Goal: Task Accomplishment & Management: Use online tool/utility

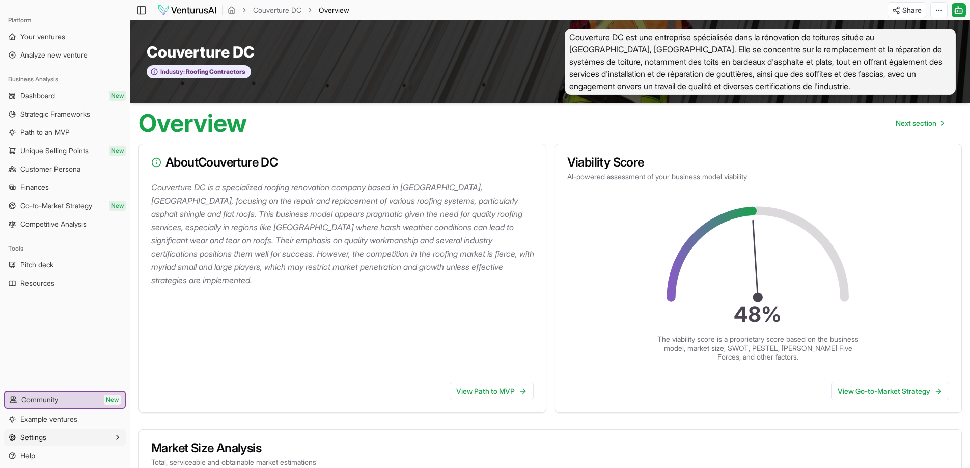
click at [28, 438] on span "Settings" at bounding box center [33, 437] width 26 height 10
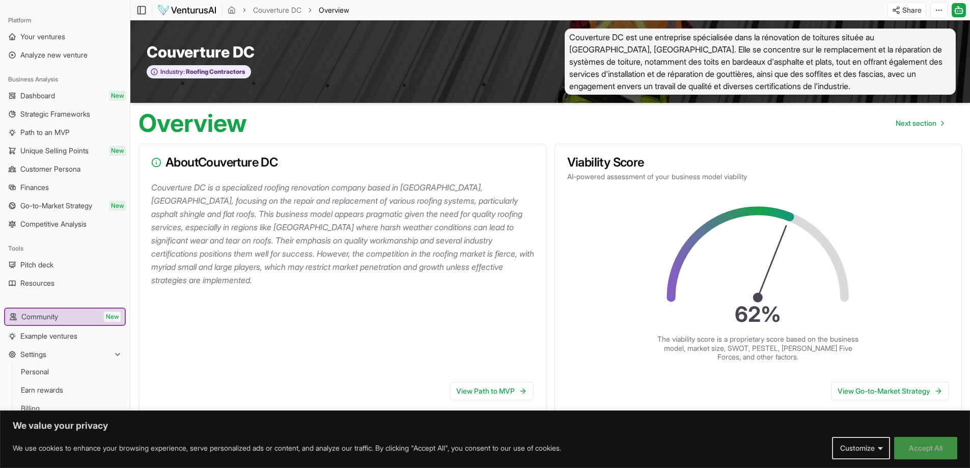
click at [926, 448] on button "Accept All" at bounding box center [925, 448] width 63 height 22
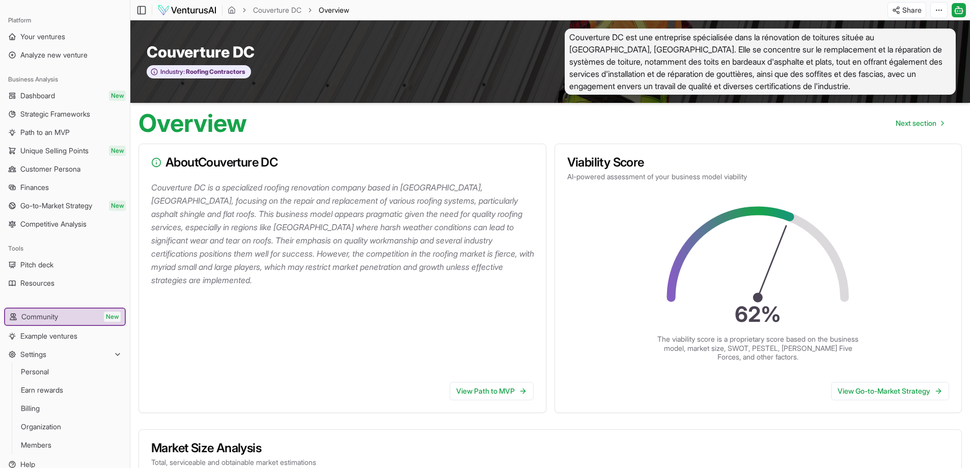
click at [68, 45] on ul "Your ventures Analyze new venture" at bounding box center [65, 46] width 122 height 35
click at [64, 33] on span "Your ventures" at bounding box center [42, 37] width 45 height 10
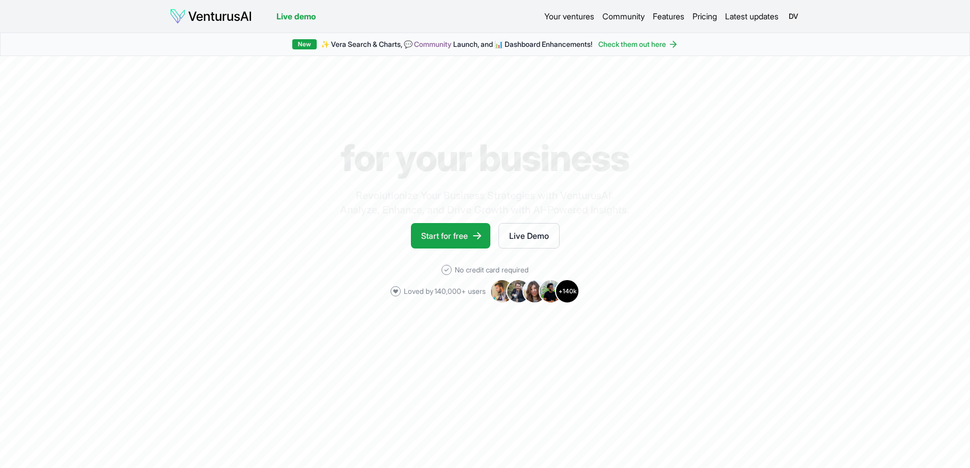
click at [224, 19] on img at bounding box center [211, 16] width 83 height 16
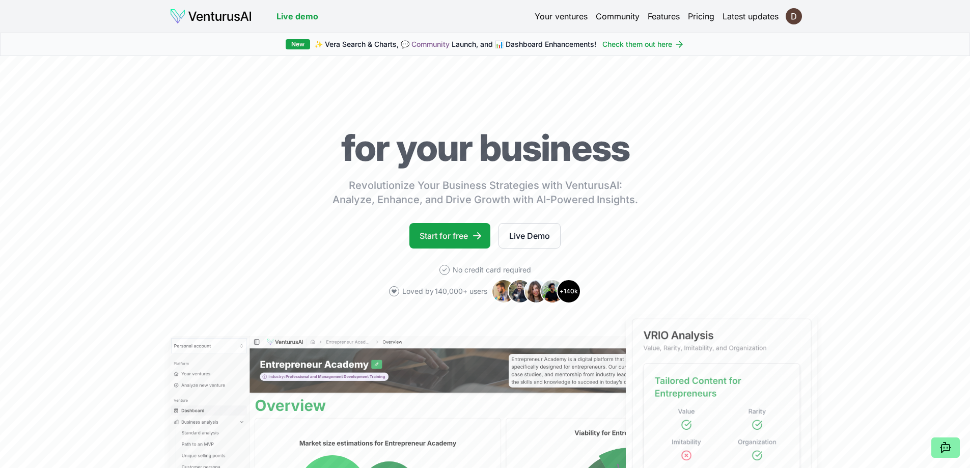
click at [803, 19] on div "Live demo Your ventures Community Features Pricing Latest updates" at bounding box center [485, 16] width 697 height 16
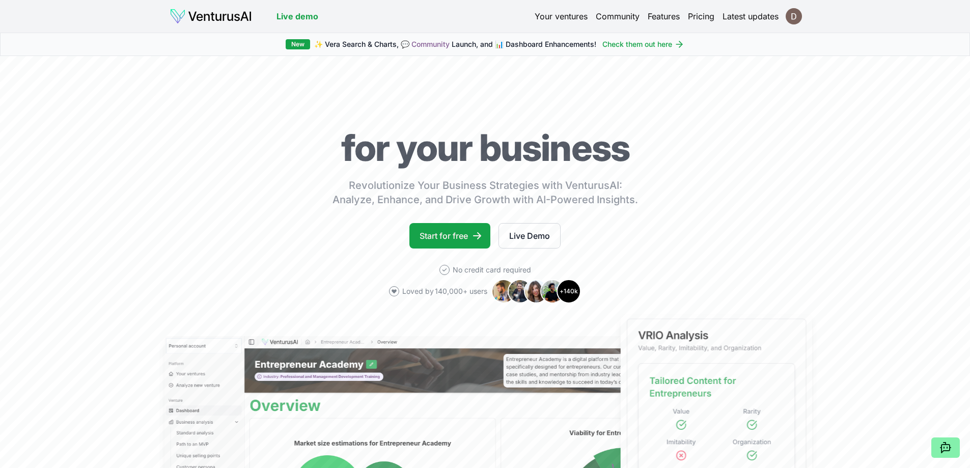
click at [793, 16] on html "We value your privacy We use cookies to enhance your browsing experience, serve…" at bounding box center [485, 234] width 970 height 468
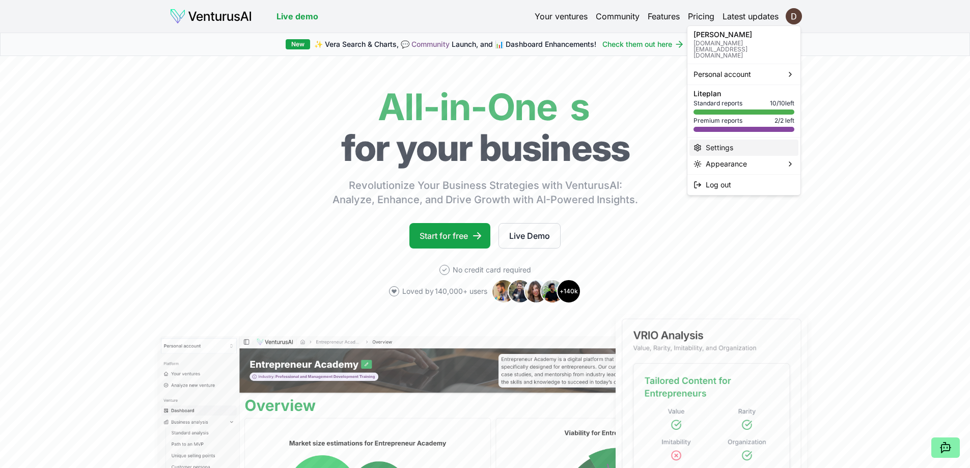
click at [734, 140] on div "Settings" at bounding box center [744, 148] width 109 height 16
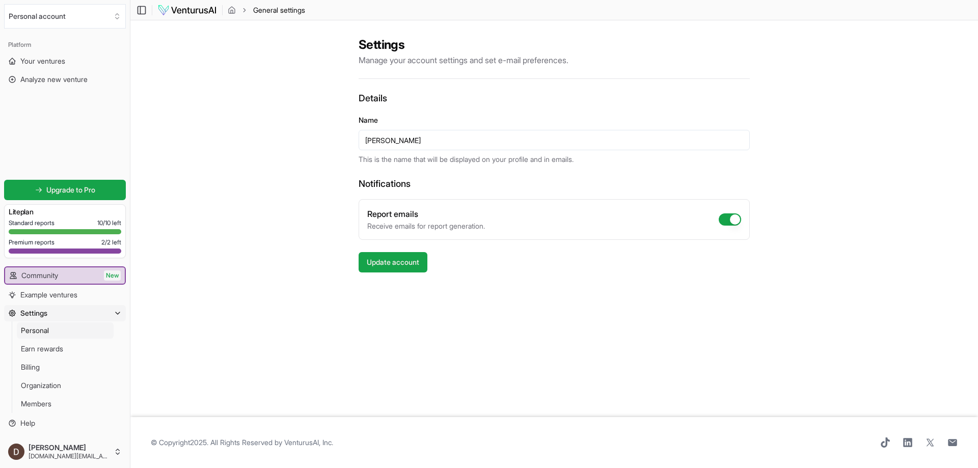
click at [50, 249] on div at bounding box center [65, 251] width 113 height 5
click at [87, 80] on span "Analyze new venture" at bounding box center [53, 79] width 67 height 10
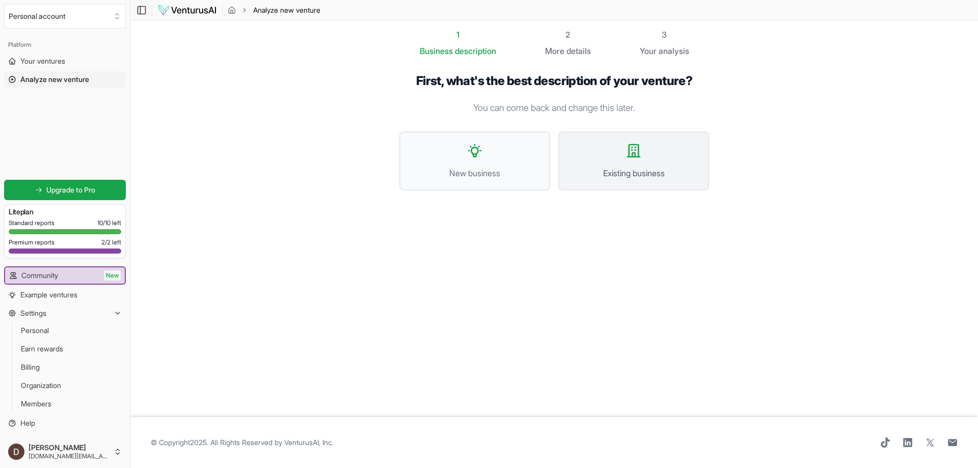
click at [638, 174] on span "Existing business" at bounding box center [633, 173] width 128 height 12
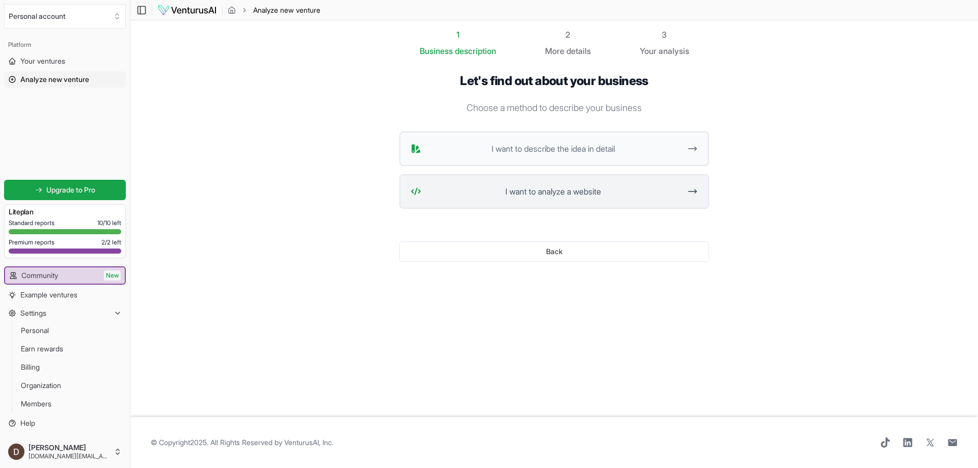
click at [571, 202] on button "I want to analyze a website" at bounding box center [554, 191] width 310 height 35
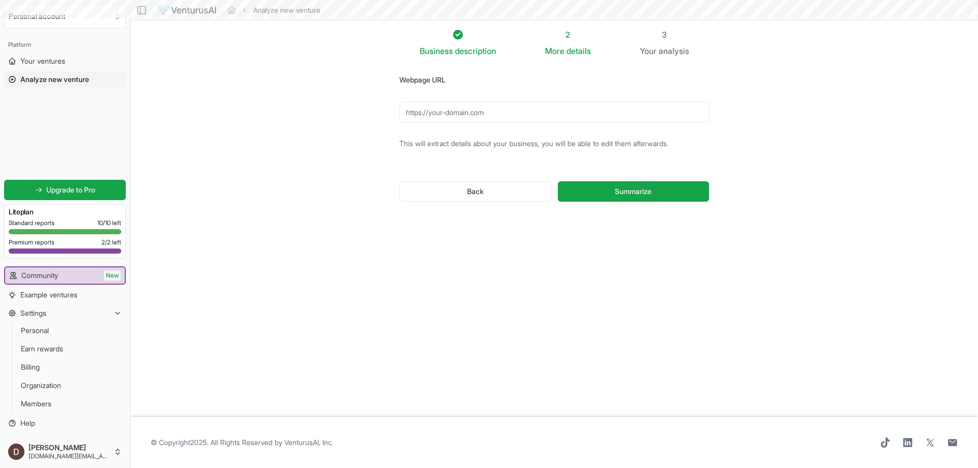
click at [483, 116] on input "Webpage URL" at bounding box center [554, 112] width 310 height 20
click at [615, 174] on div "Back Summarize" at bounding box center [554, 191] width 310 height 53
click at [650, 194] on span "Summarize" at bounding box center [633, 191] width 37 height 10
drag, startPoint x: 512, startPoint y: 104, endPoint x: 513, endPoint y: 112, distance: 7.7
click at [512, 104] on input "nomadesmarketing.com" at bounding box center [554, 112] width 310 height 20
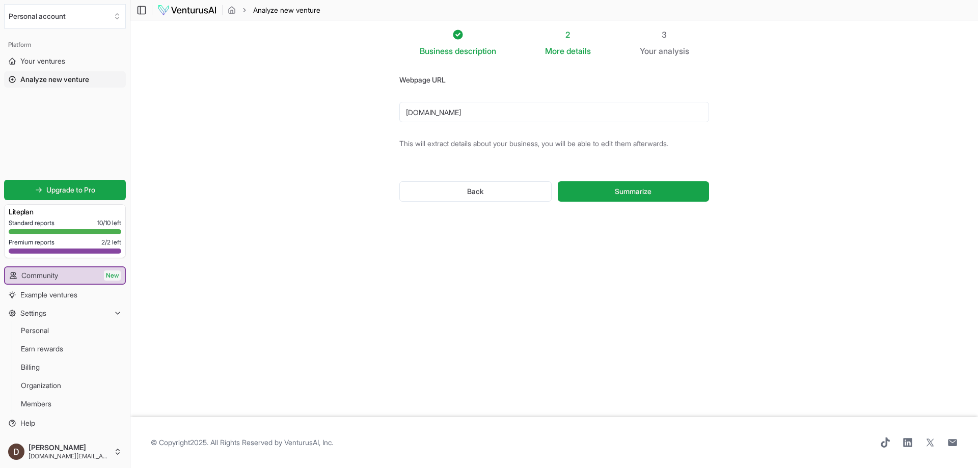
click at [513, 112] on input "nomadesmarketing.com" at bounding box center [554, 112] width 310 height 20
paste input "https://www.nomadesmarketing.com/"
click at [520, 116] on input "nomadesmarketing.https://www.nomadesmarketing.com/" at bounding box center [554, 112] width 310 height 20
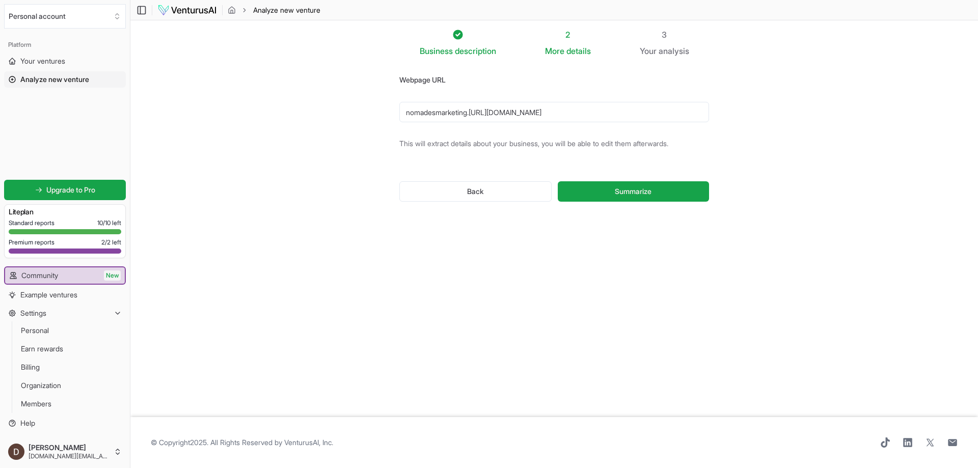
click at [520, 116] on input "nomadesmarketing.https://www.nomadesmarketing.com/" at bounding box center [554, 112] width 310 height 20
paste input "url"
type input "https://www.nomadesmarketing.com/"
click at [633, 193] on span "Summarize" at bounding box center [633, 191] width 37 height 10
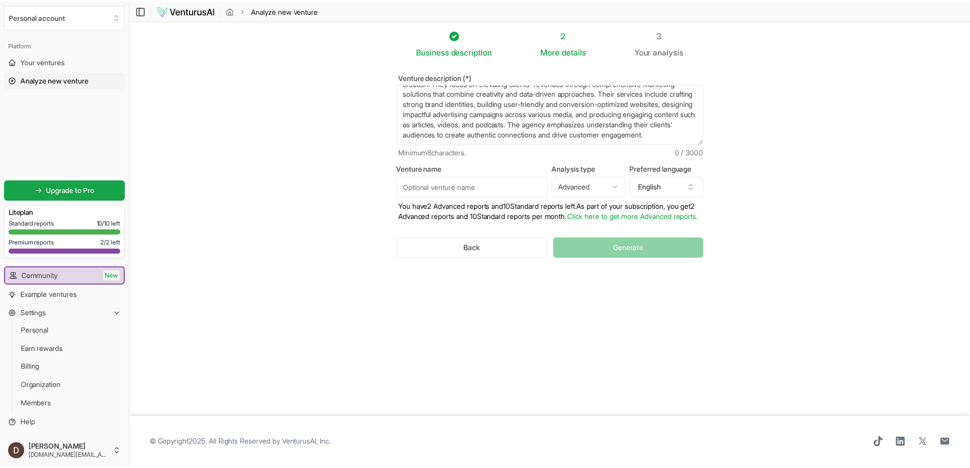
scroll to position [41, 0]
click at [623, 186] on html "We value your privacy We use cookies to enhance your browsing experience, serve…" at bounding box center [489, 234] width 978 height 468
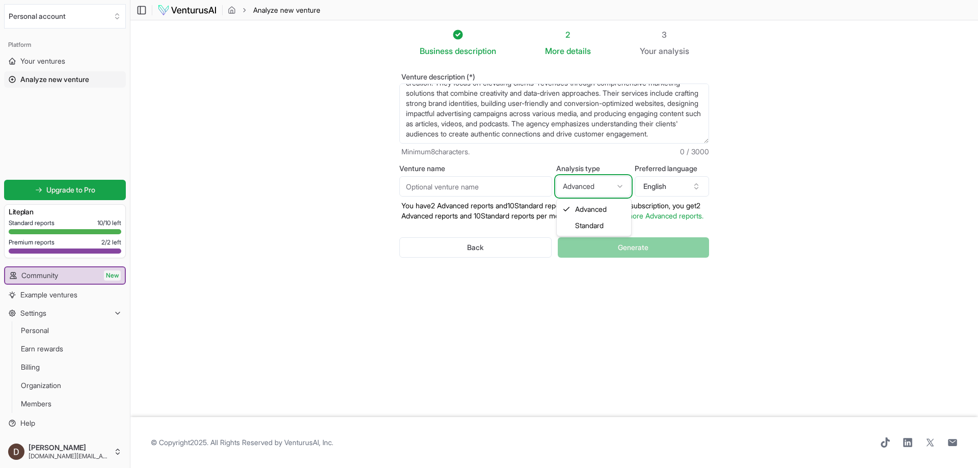
click at [623, 186] on html "We value your privacy We use cookies to enhance your browsing experience, serve…" at bounding box center [489, 234] width 978 height 468
click at [501, 186] on input "Venture name" at bounding box center [475, 186] width 153 height 20
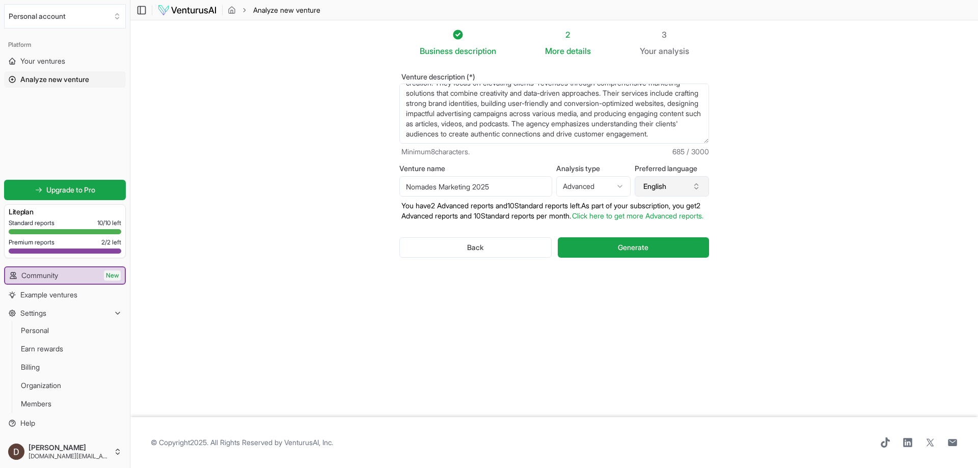
type input "Nomades Marketing 2025"
click at [676, 184] on button "English" at bounding box center [672, 186] width 74 height 20
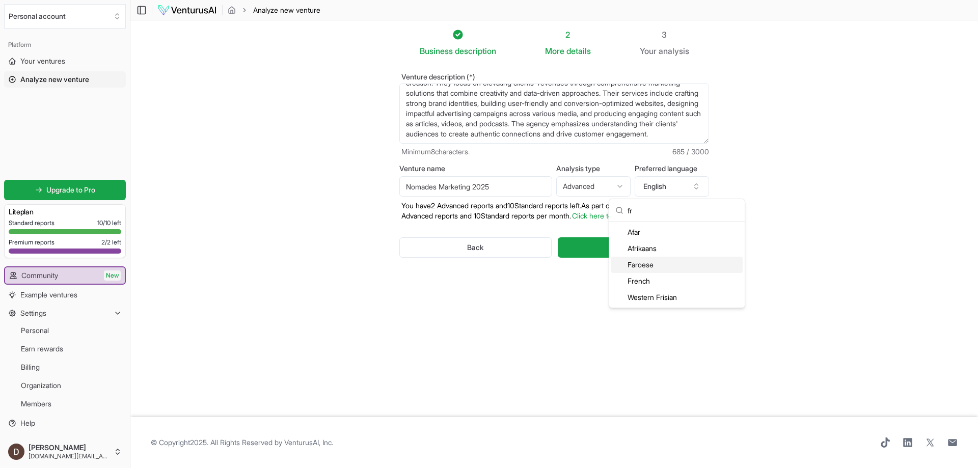
type input "fr"
click at [670, 277] on div "French" at bounding box center [676, 281] width 131 height 16
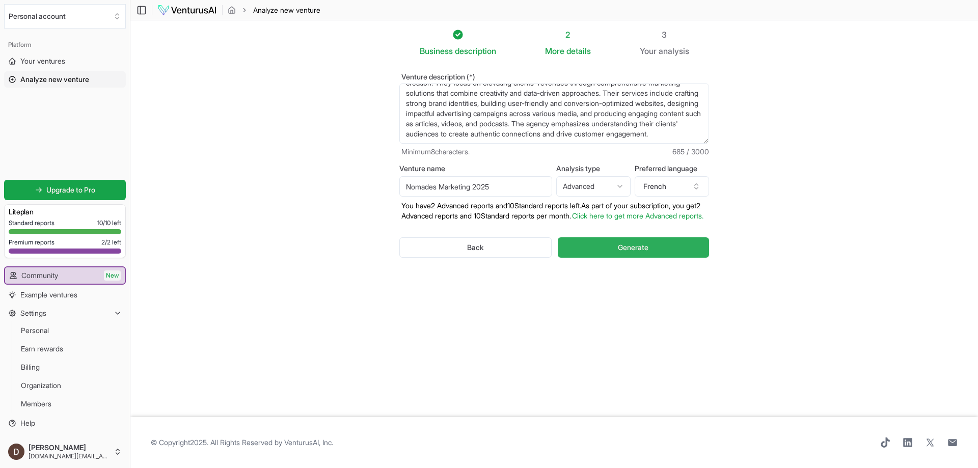
click at [651, 258] on button "Generate" at bounding box center [633, 247] width 151 height 20
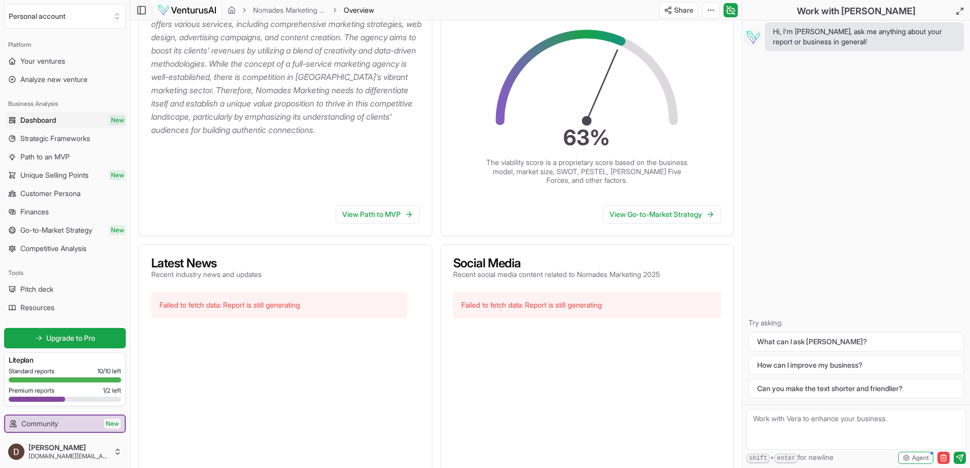
scroll to position [204, 0]
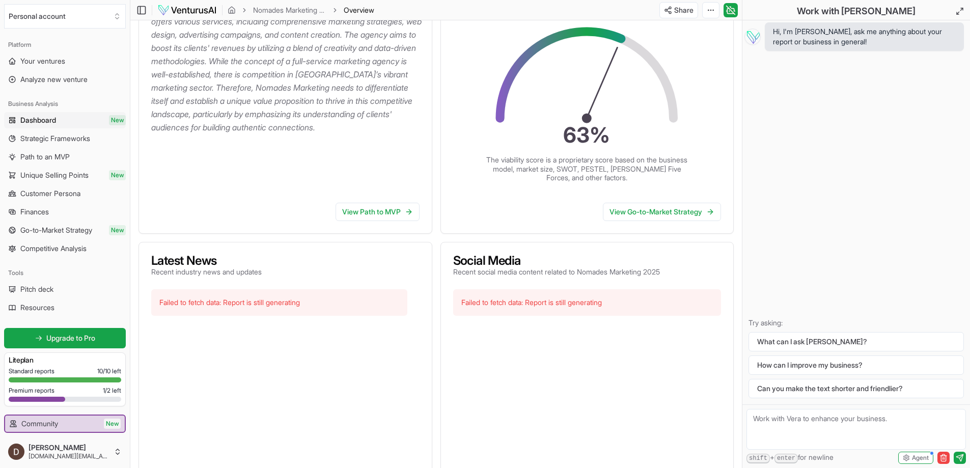
click at [74, 121] on link "Dashboard New" at bounding box center [65, 120] width 122 height 16
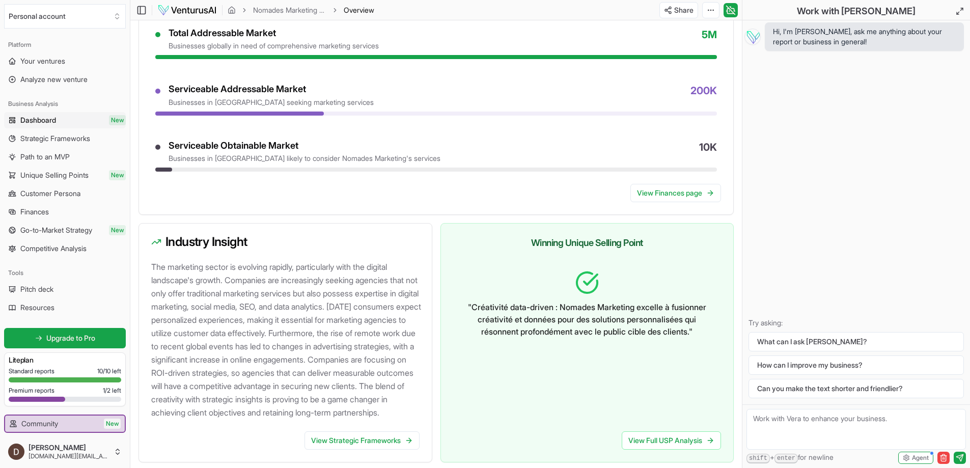
scroll to position [866, 0]
click at [55, 132] on link "Strategic Frameworks" at bounding box center [65, 138] width 122 height 16
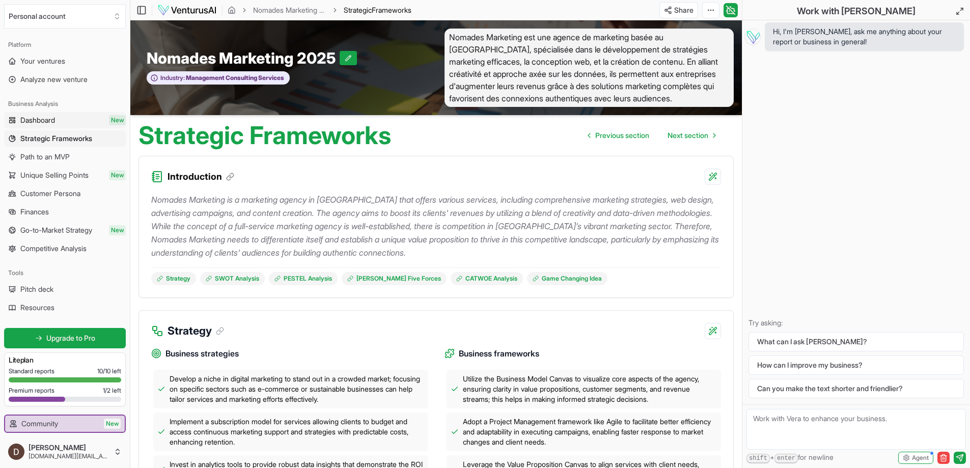
click at [75, 121] on link "Dashboard New" at bounding box center [65, 120] width 122 height 16
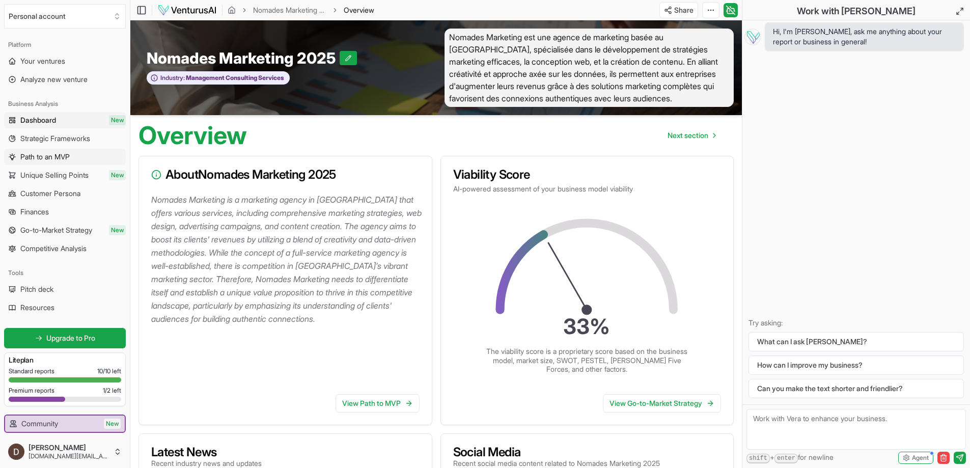
click at [86, 159] on link "Path to an MVP" at bounding box center [65, 157] width 122 height 16
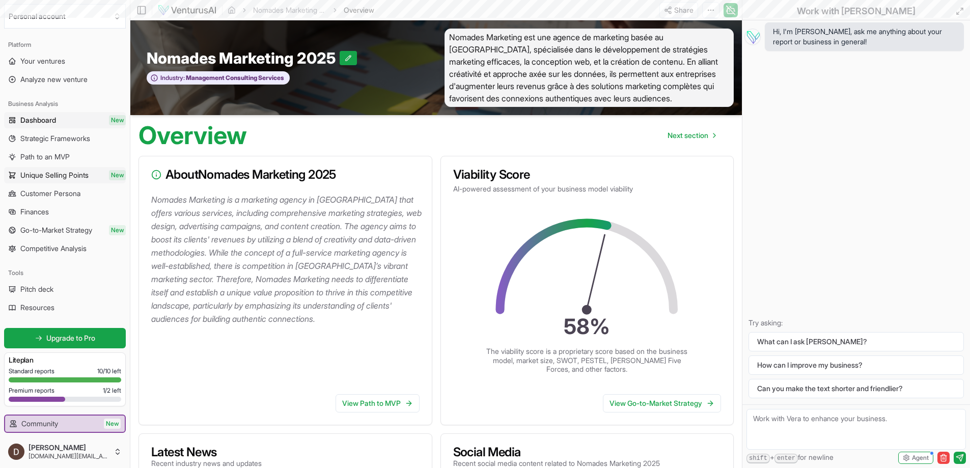
click at [88, 181] on link "Unique Selling Points New" at bounding box center [65, 175] width 122 height 16
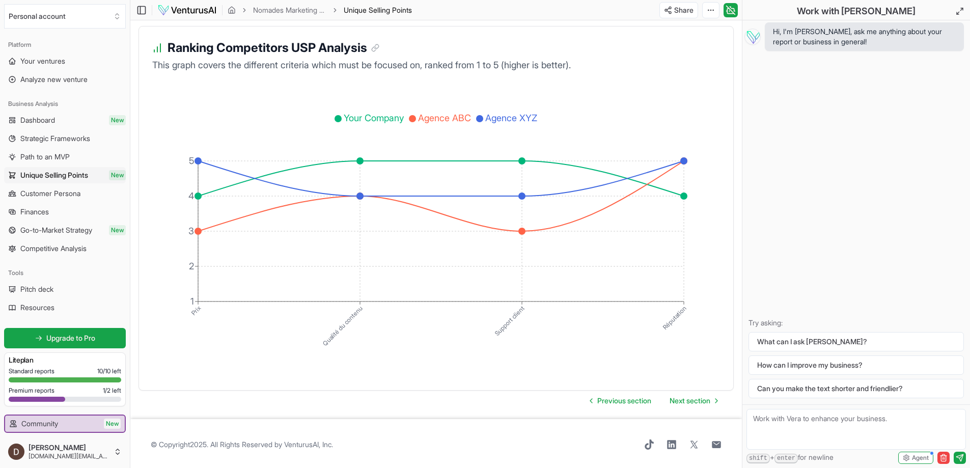
scroll to position [1808, 0]
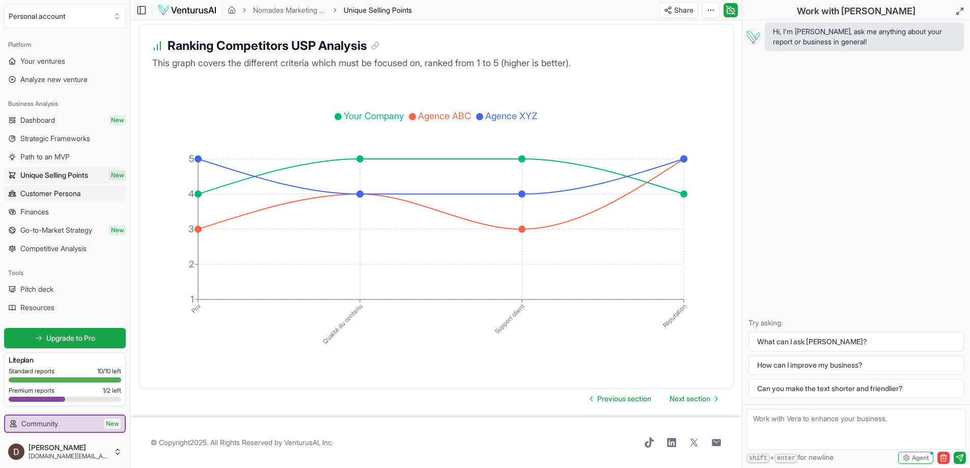
click at [51, 200] on link "Customer Persona" at bounding box center [65, 193] width 122 height 16
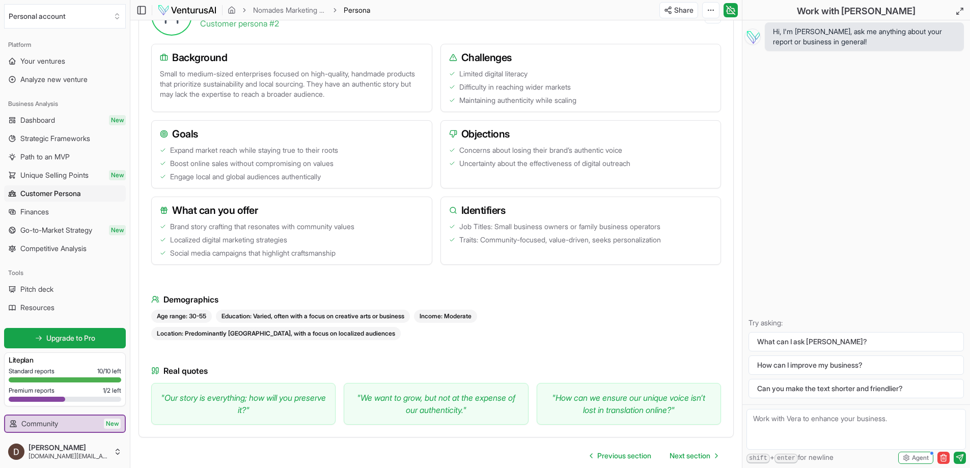
scroll to position [764, 0]
